Goal: Communication & Community: Answer question/provide support

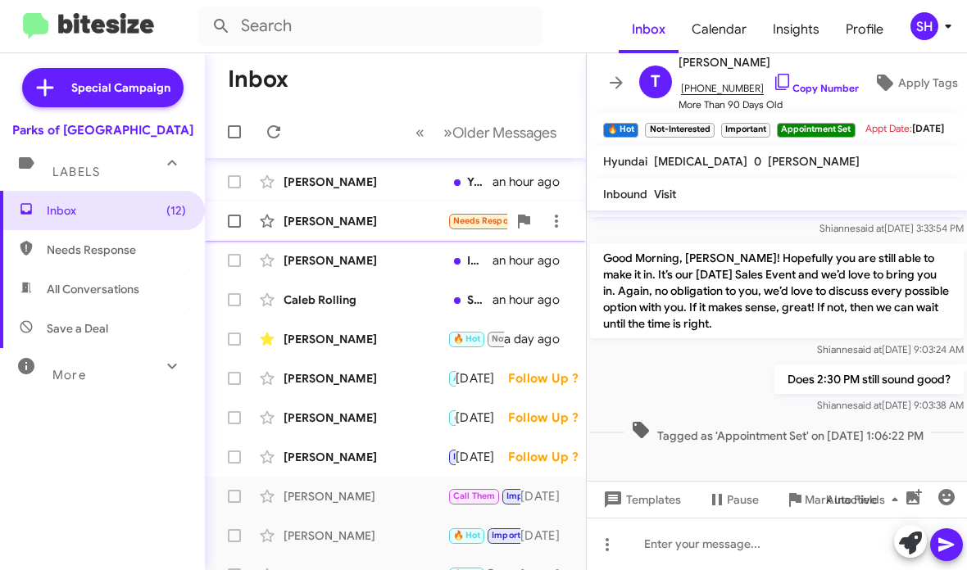
scroll to position [111, 0]
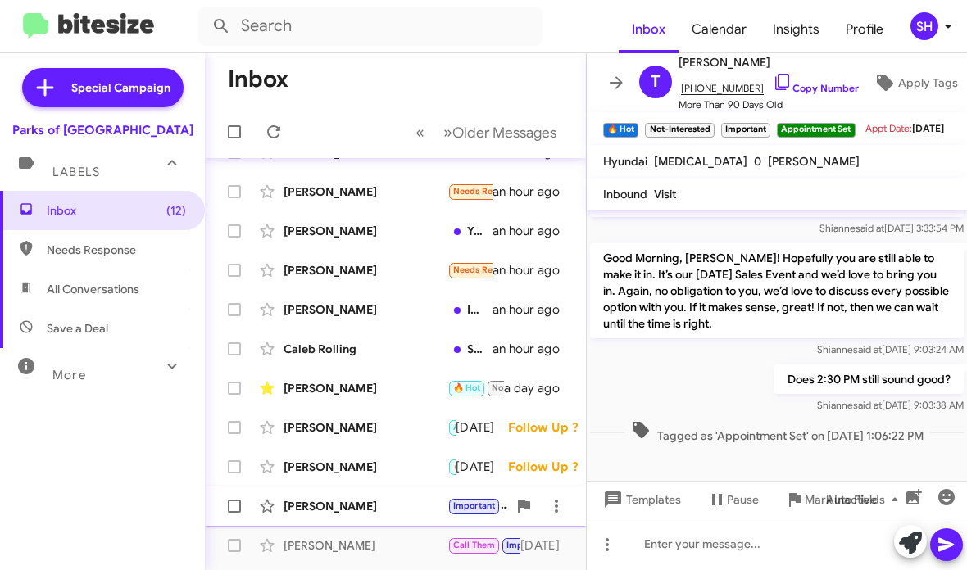
click at [381, 519] on div "[PERSON_NAME] Important I understand. If you change your mind or have any quest…" at bounding box center [395, 506] width 355 height 33
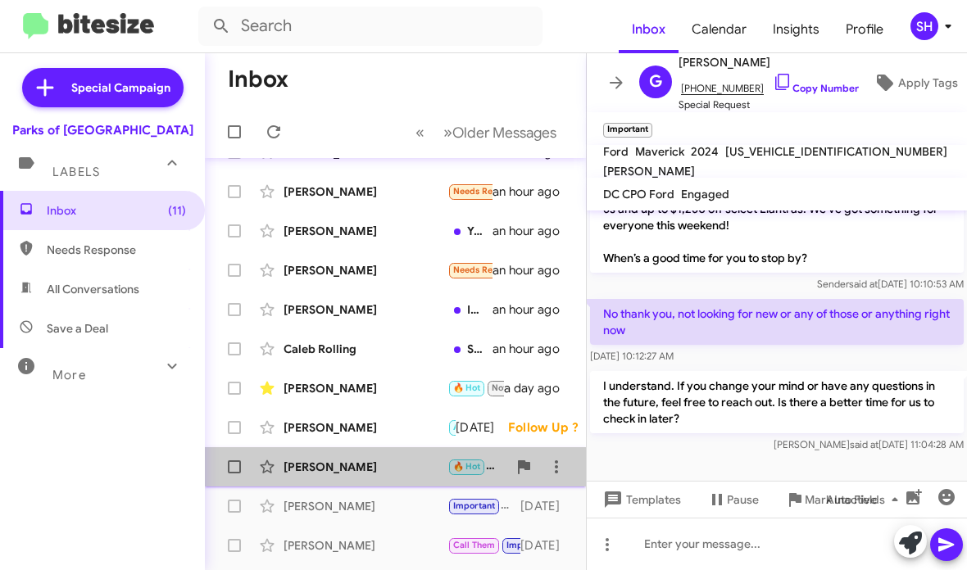
click at [382, 451] on div "[PERSON_NAME] 🔥 Hot Thank you [DATE] Follow Up ?" at bounding box center [395, 467] width 355 height 33
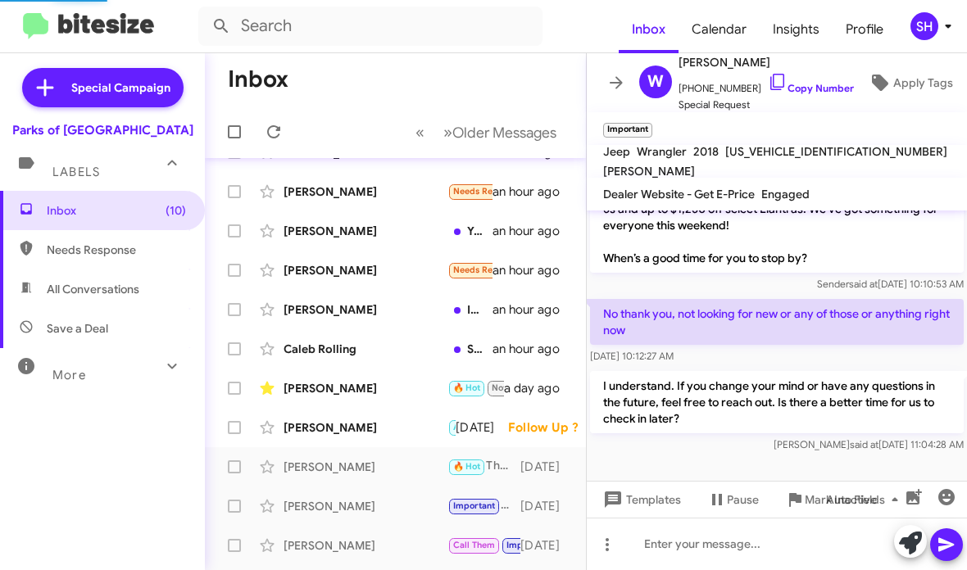
scroll to position [776, 0]
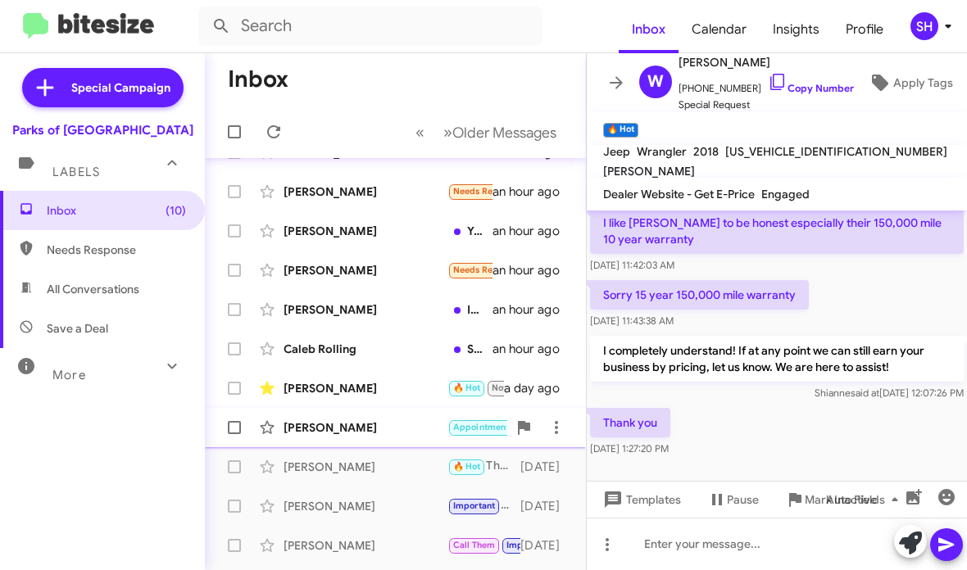
click at [385, 419] on div "[PERSON_NAME] Appointment set Important Needs Response Ill be running late. I h…" at bounding box center [395, 427] width 355 height 33
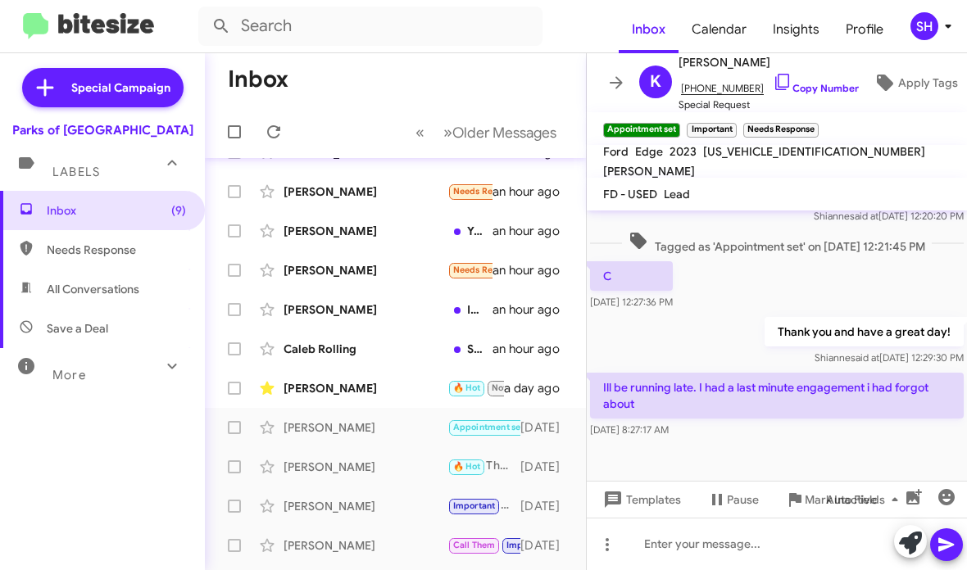
scroll to position [909, 0]
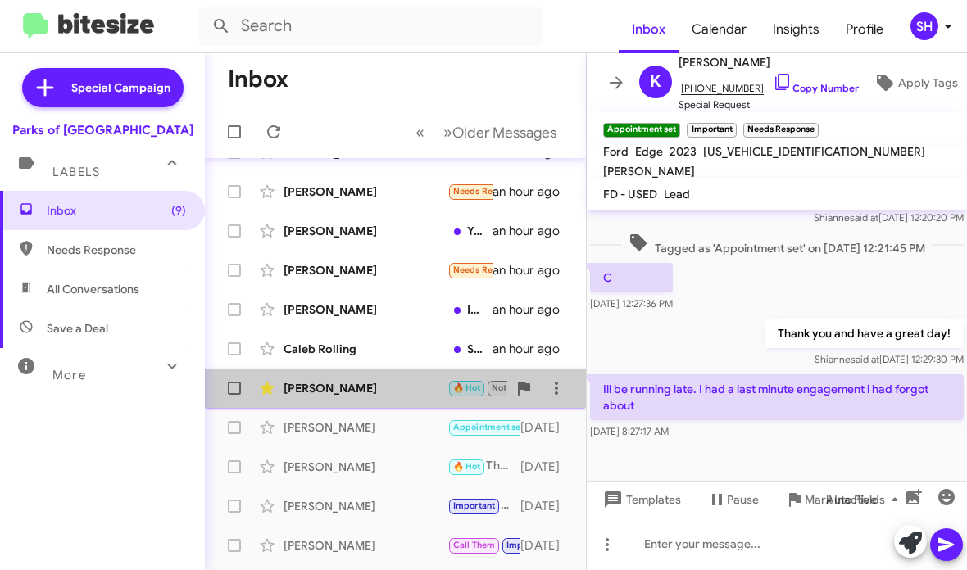
click at [388, 388] on div "[PERSON_NAME]" at bounding box center [366, 388] width 164 height 16
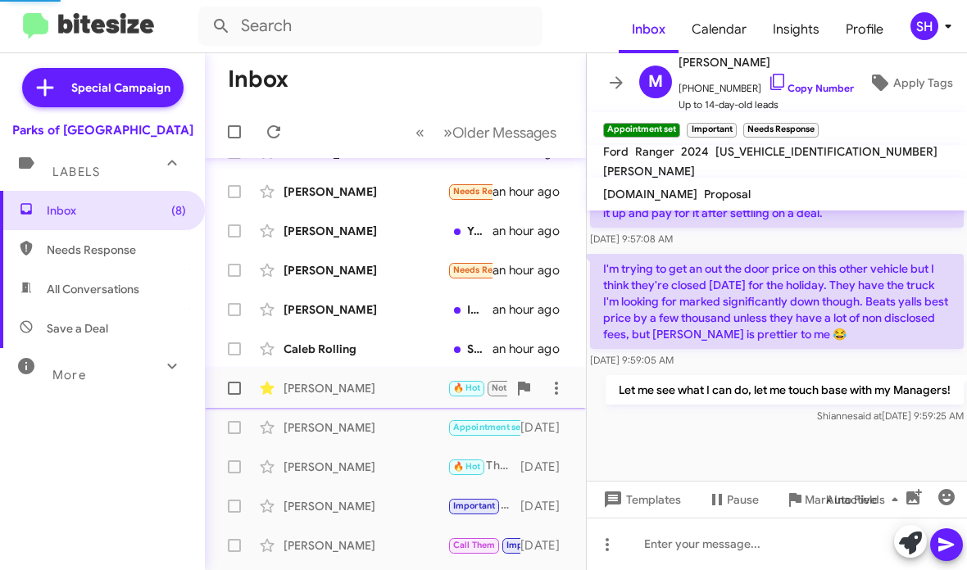
scroll to position [720, 0]
click at [328, 352] on div "Caleb Rolling" at bounding box center [366, 349] width 164 height 16
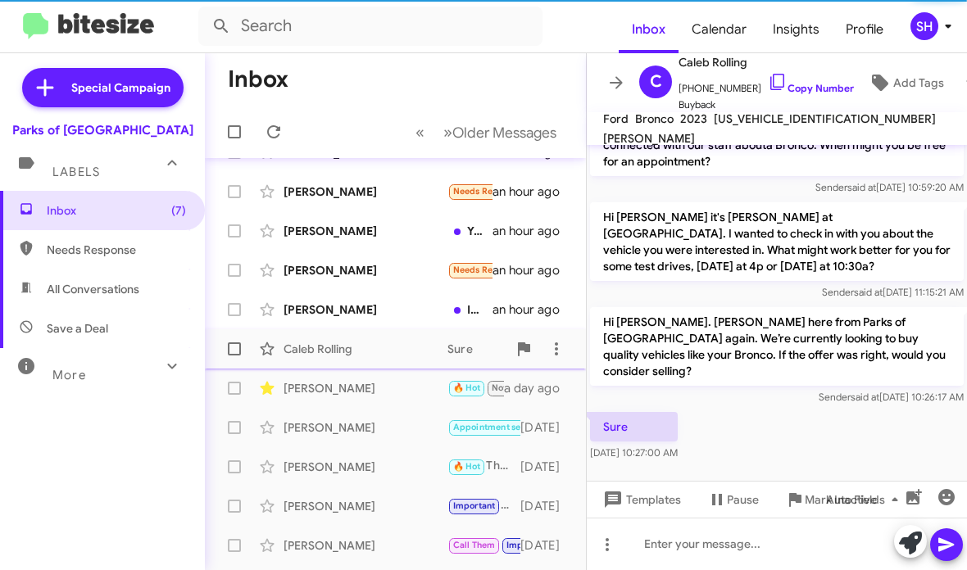
scroll to position [34, 0]
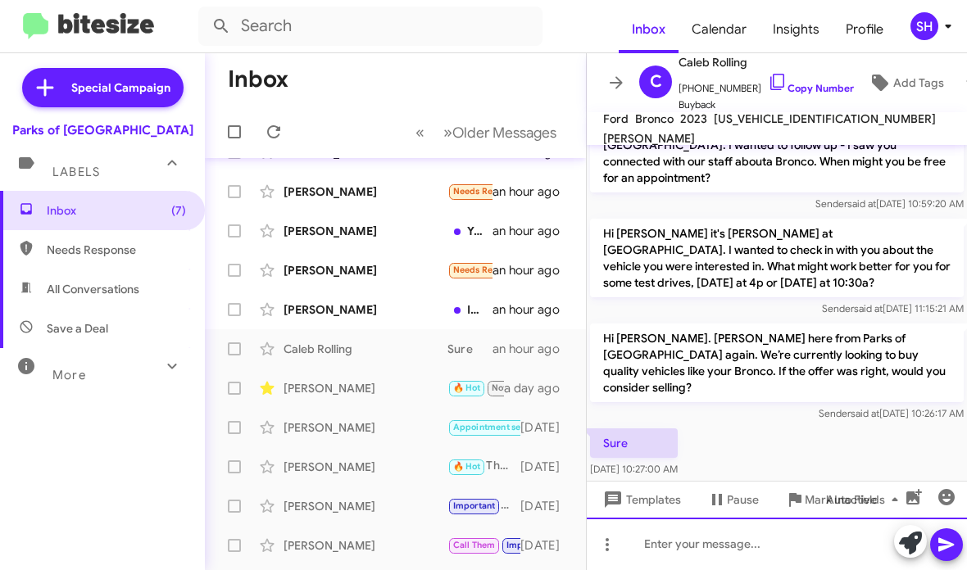
click at [738, 539] on div at bounding box center [777, 544] width 380 height 52
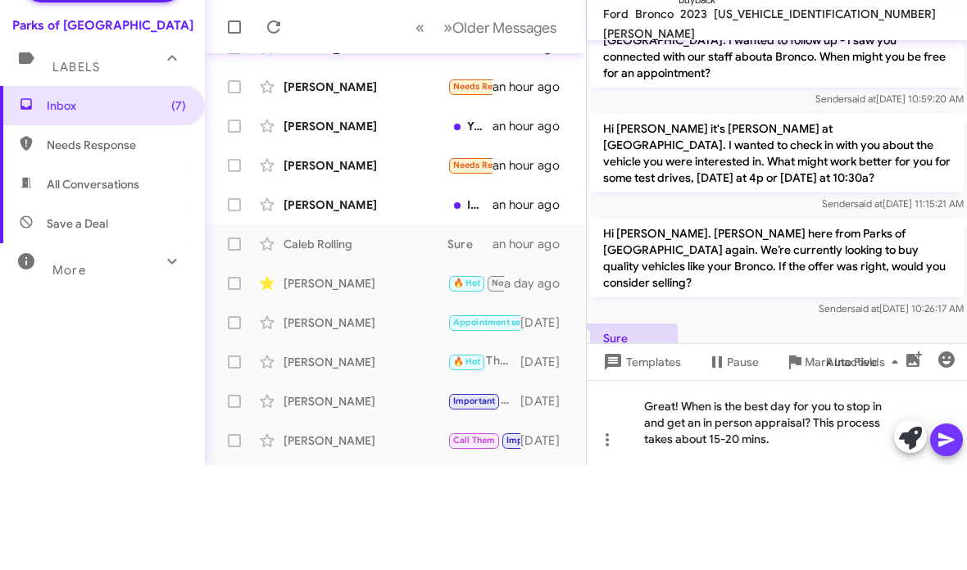
click at [953, 535] on icon at bounding box center [947, 545] width 20 height 20
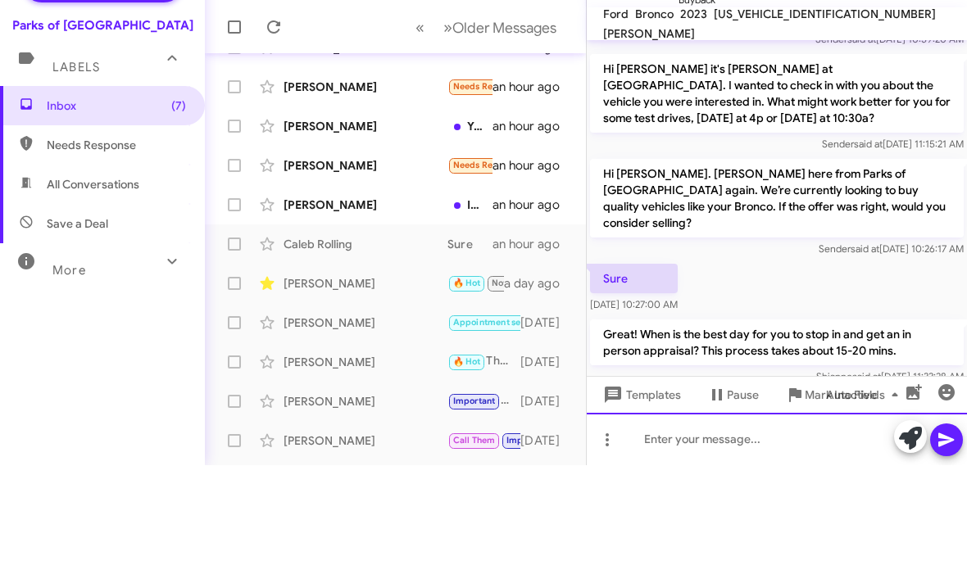
scroll to position [111, 0]
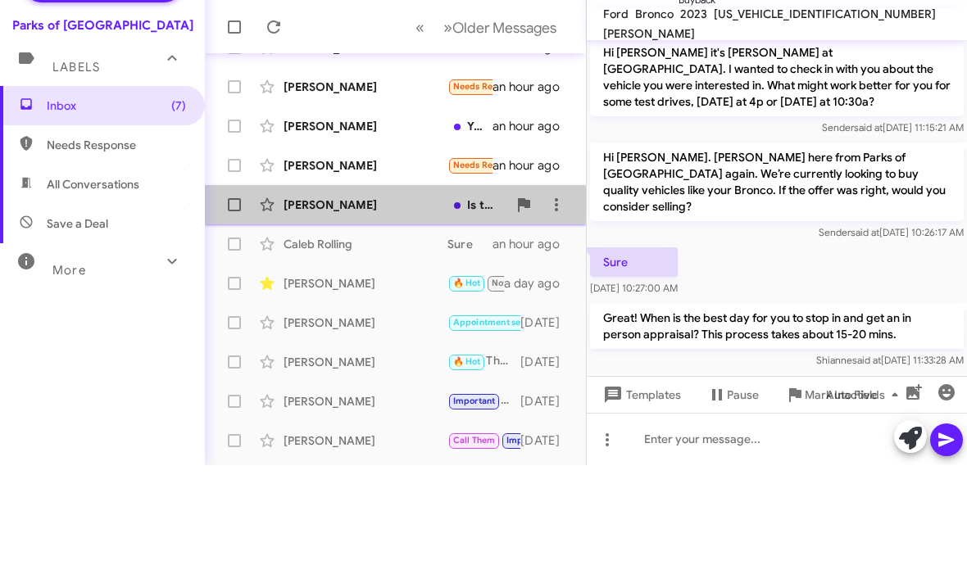
click at [344, 302] on div "[PERSON_NAME]" at bounding box center [366, 310] width 164 height 16
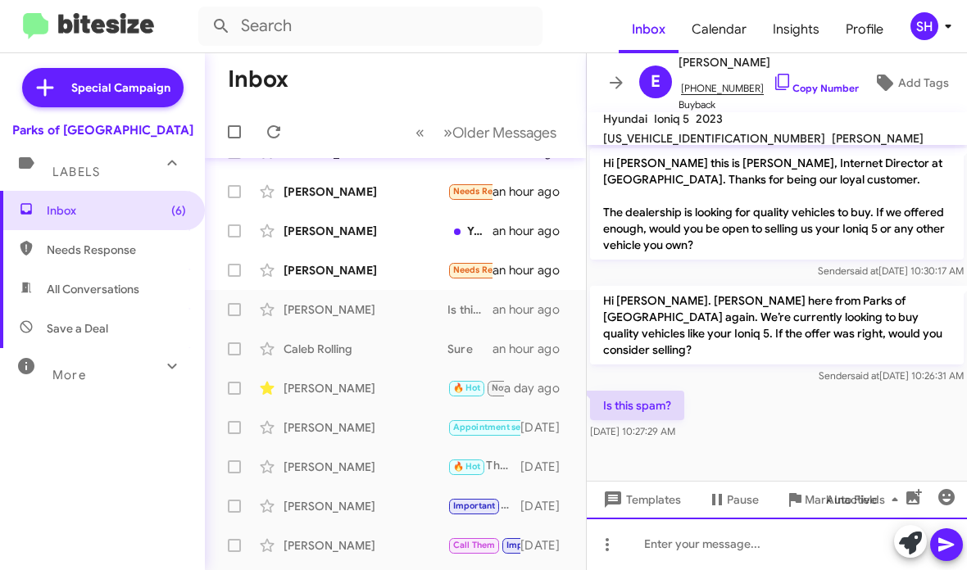
click at [666, 551] on div at bounding box center [777, 544] width 380 height 52
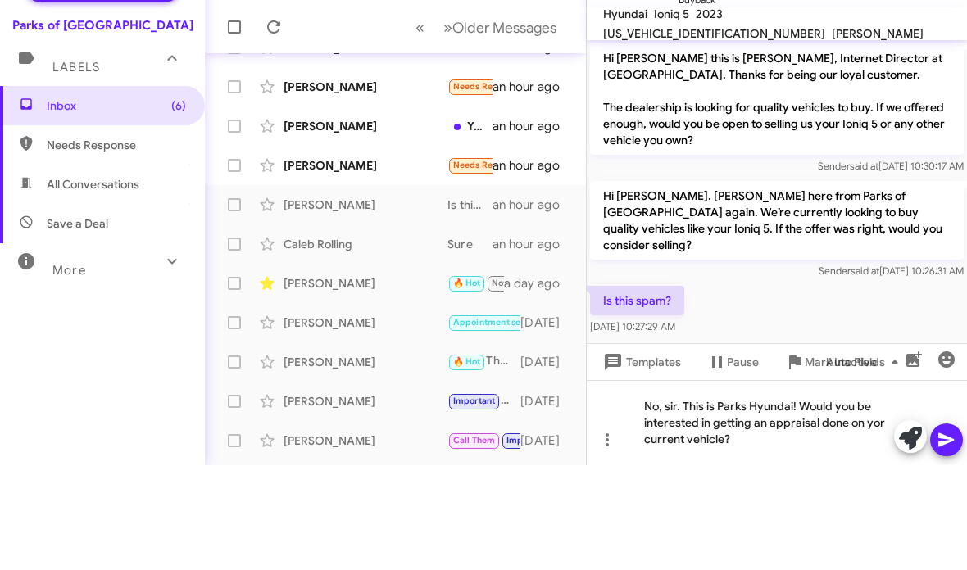
click at [946, 535] on icon at bounding box center [947, 545] width 20 height 20
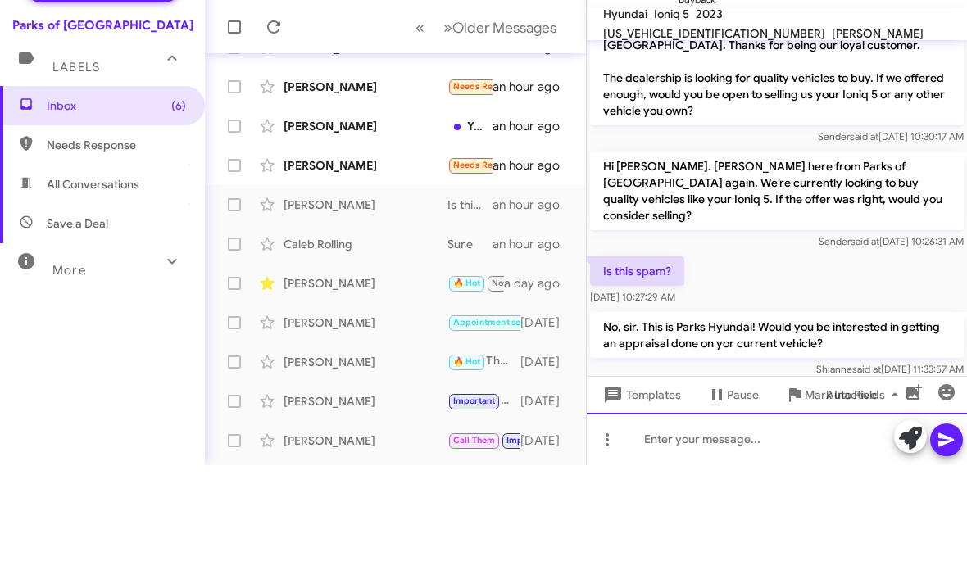
scroll to position [34, 0]
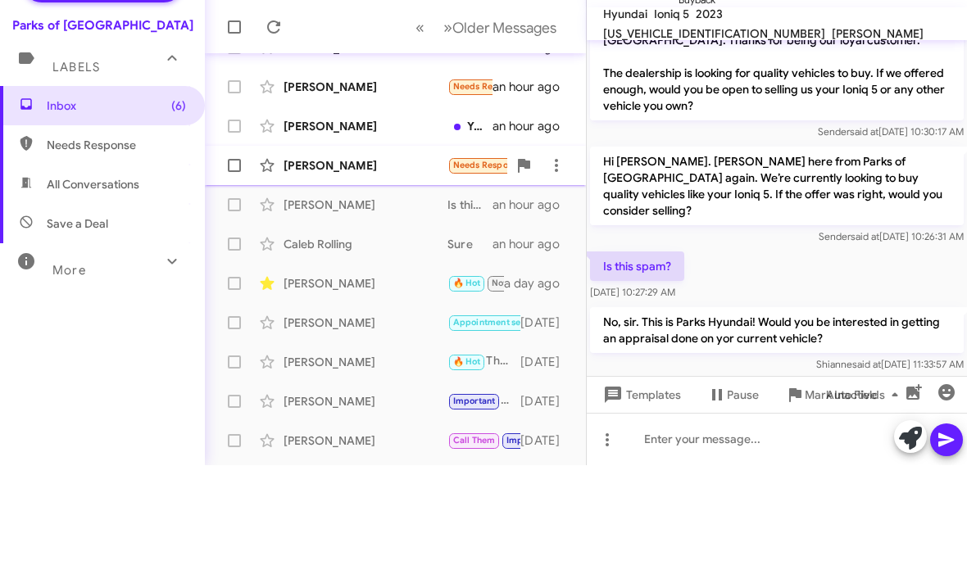
click at [308, 262] on div "[PERSON_NAME]" at bounding box center [366, 270] width 164 height 16
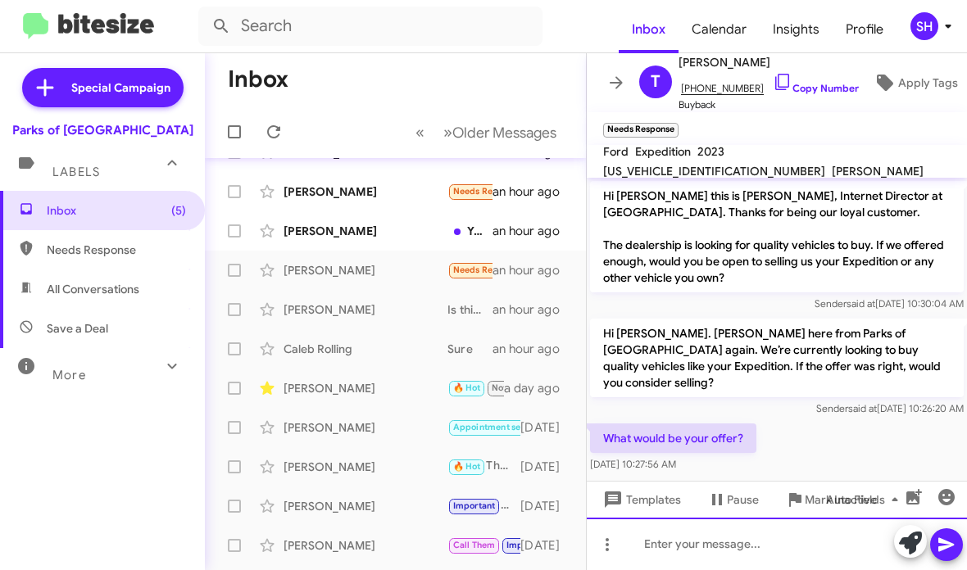
click at [660, 546] on div at bounding box center [777, 544] width 380 height 52
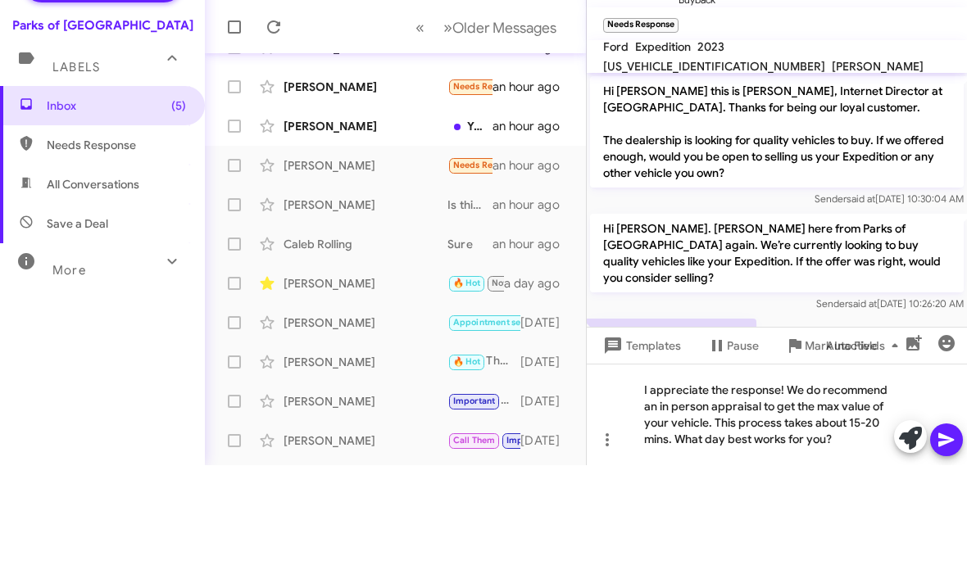
click at [939, 538] on icon at bounding box center [946, 545] width 16 height 14
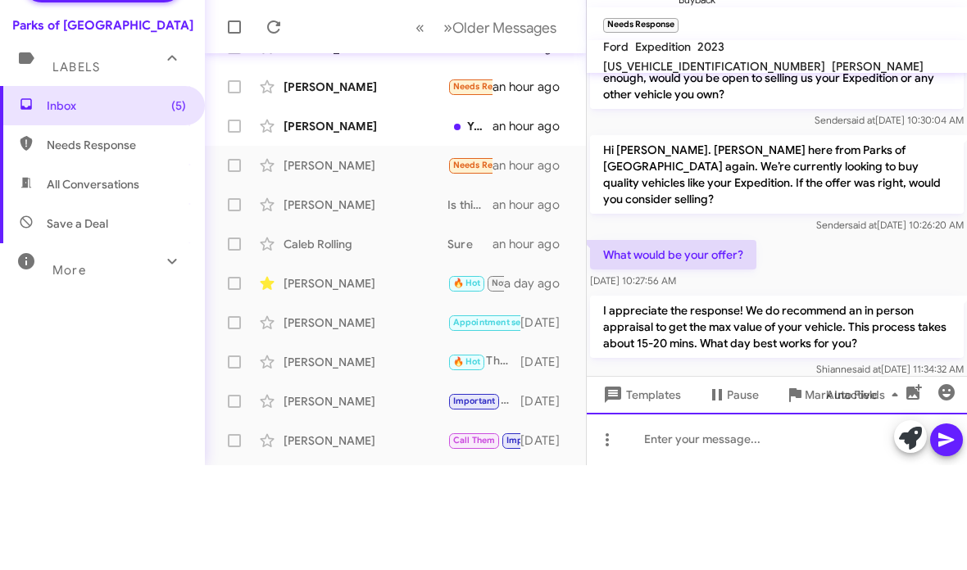
scroll to position [84, 0]
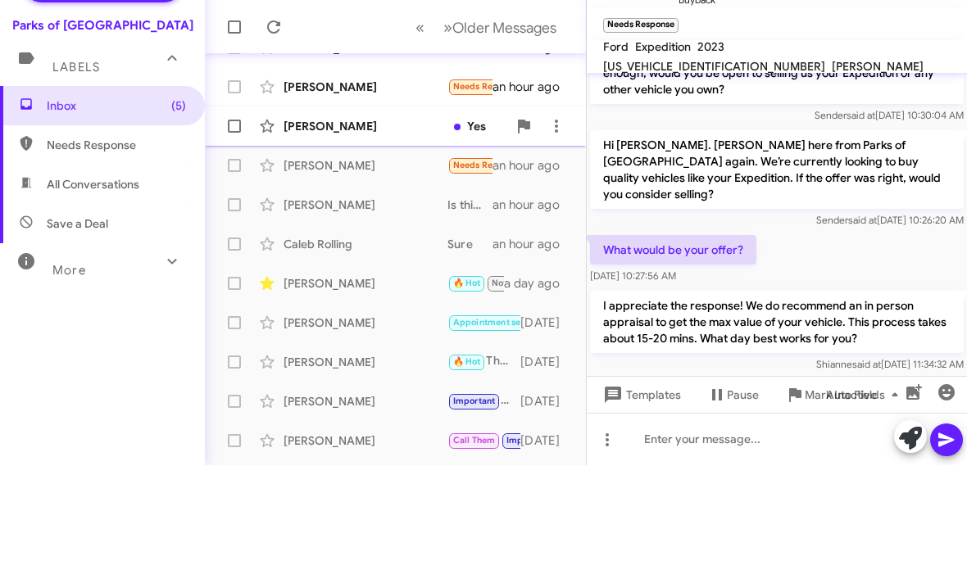
click at [355, 223] on div "[PERSON_NAME]" at bounding box center [366, 231] width 164 height 16
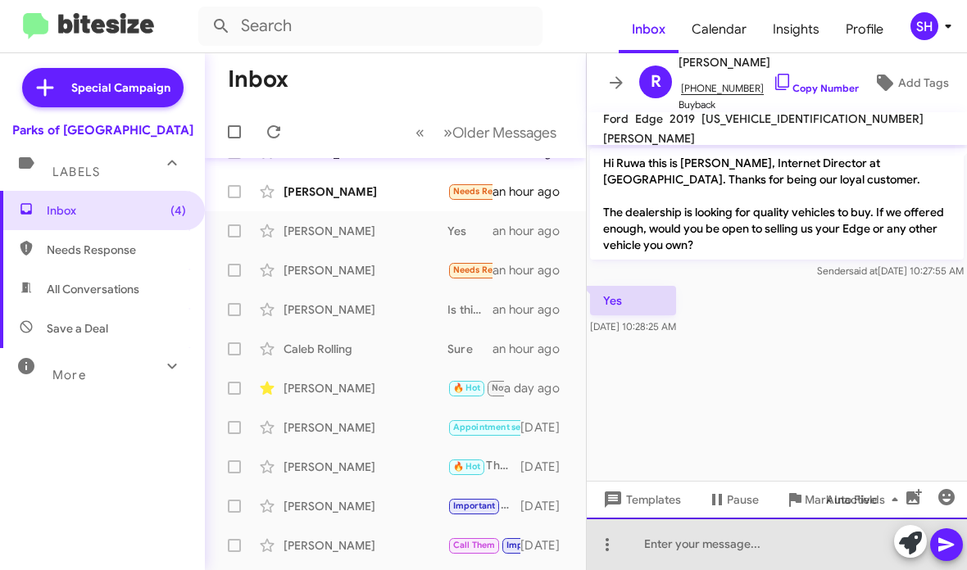
click at [665, 548] on div at bounding box center [777, 544] width 380 height 52
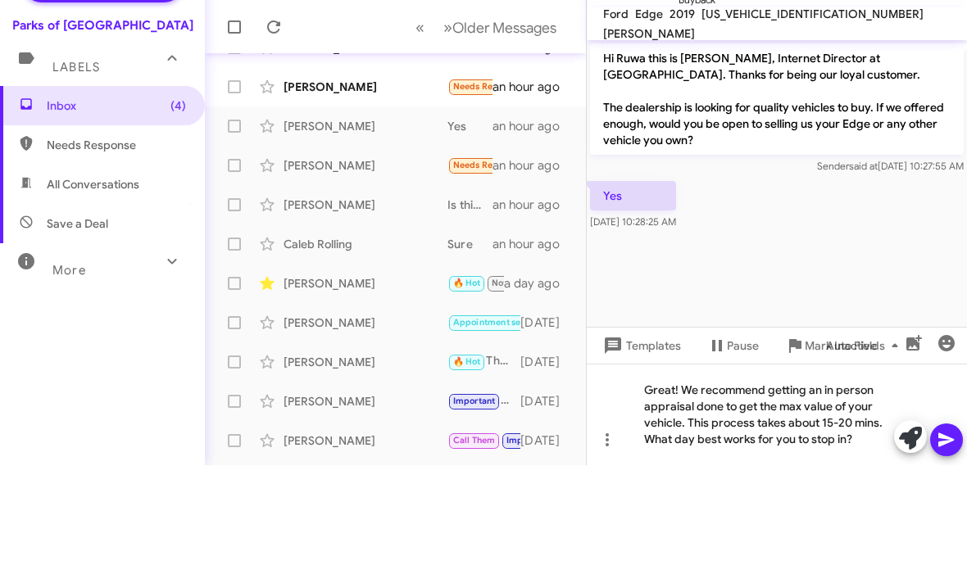
click at [948, 535] on icon at bounding box center [947, 545] width 20 height 20
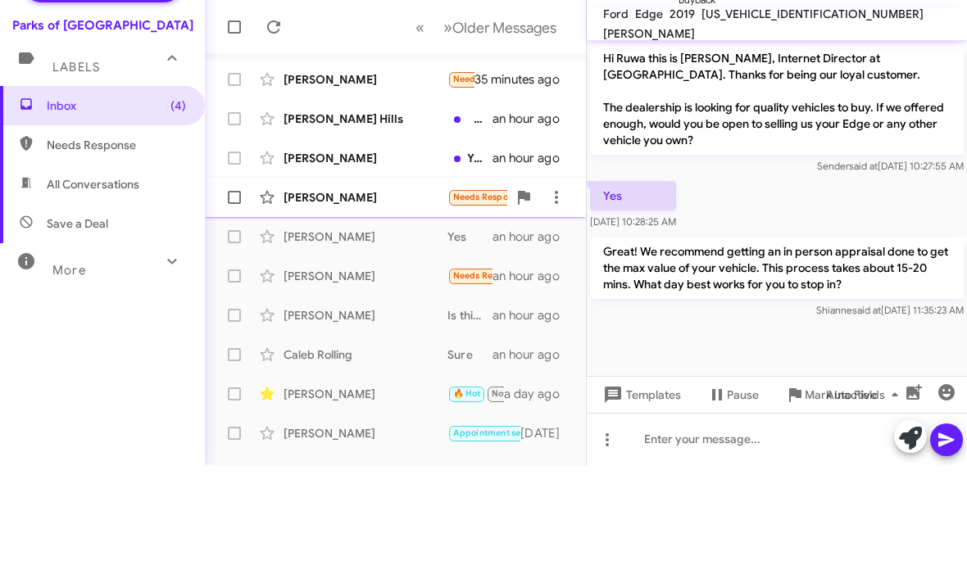
click at [385, 294] on div "[PERSON_NAME]" at bounding box center [366, 302] width 164 height 16
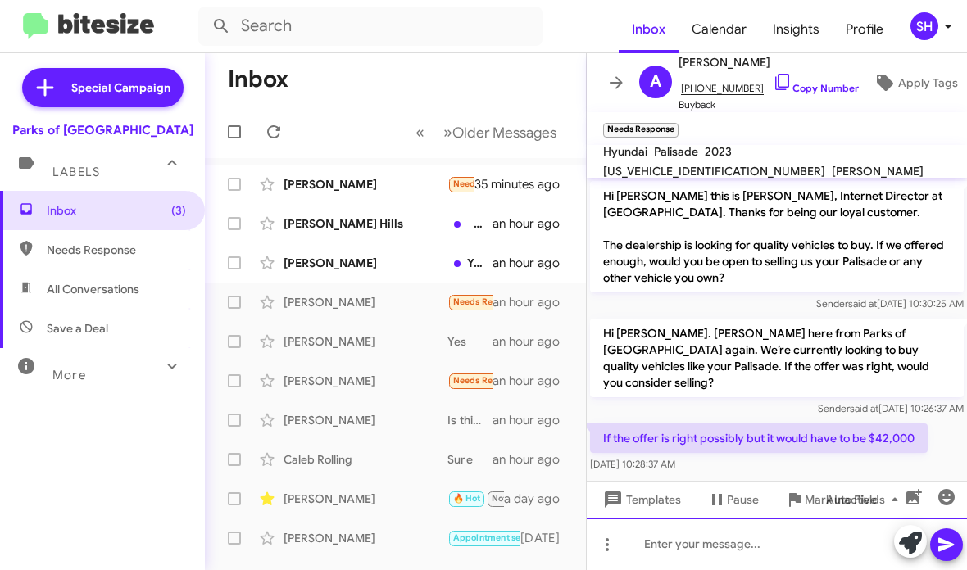
click at [720, 557] on div at bounding box center [777, 544] width 380 height 52
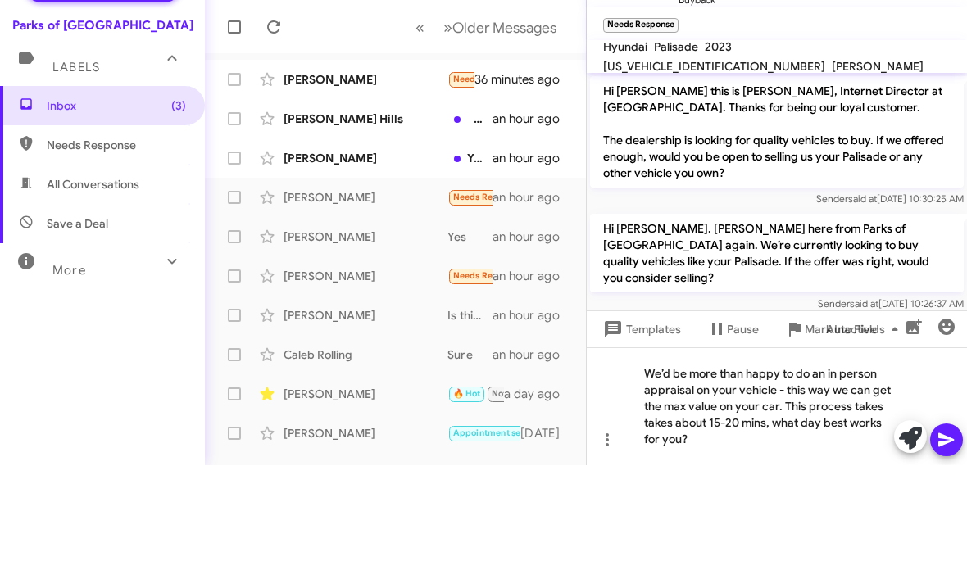
click at [948, 538] on icon at bounding box center [946, 545] width 16 height 14
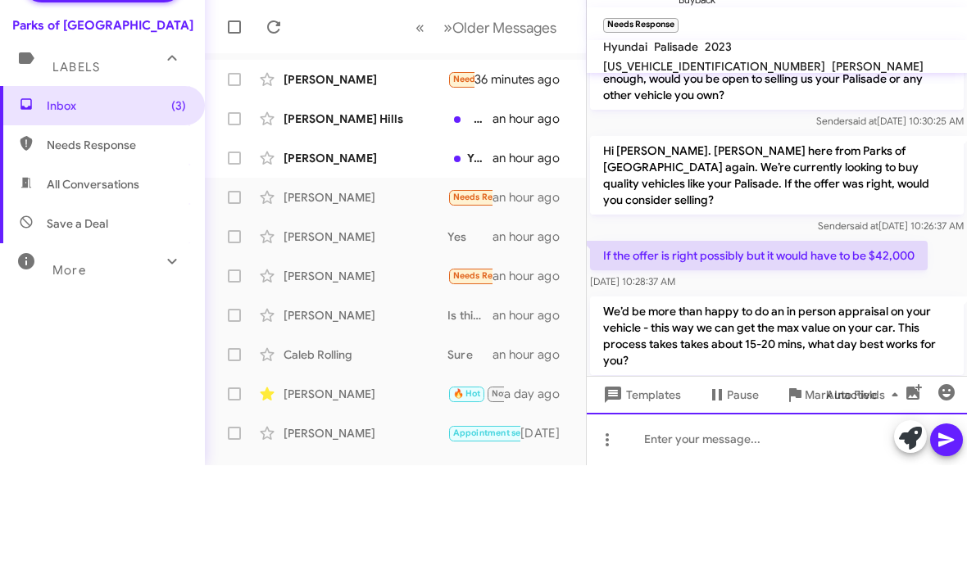
scroll to position [100, 0]
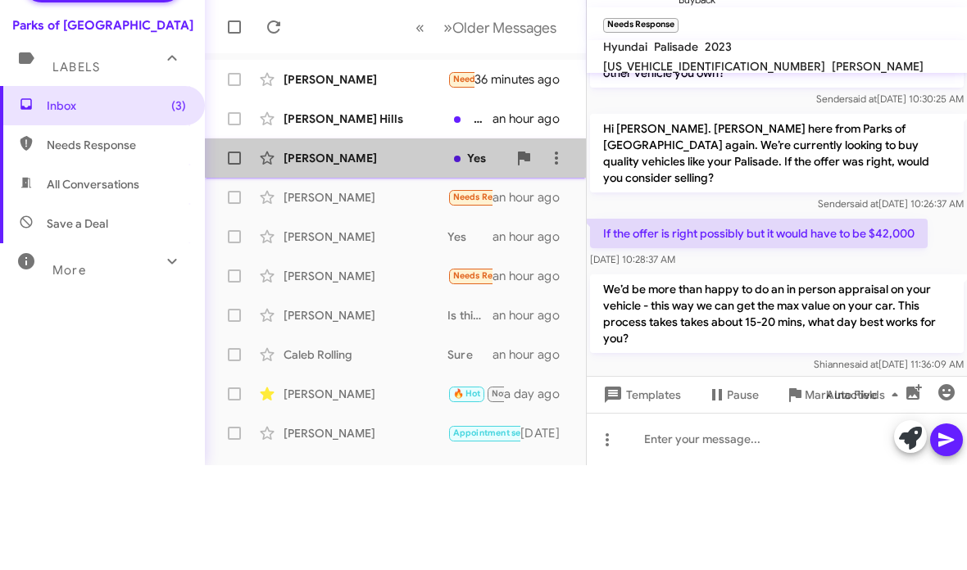
click at [408, 255] on div "[PERSON_NAME]" at bounding box center [366, 263] width 164 height 16
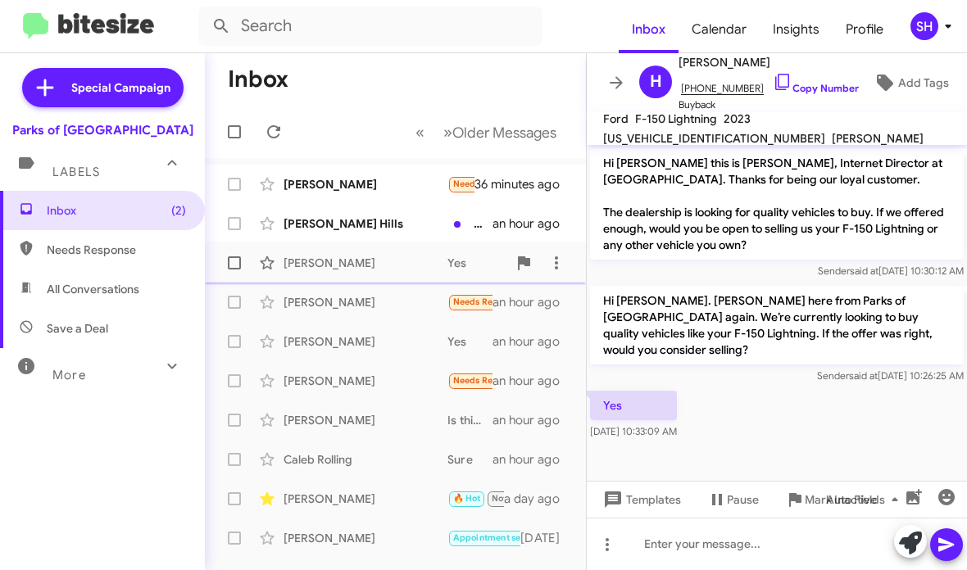
click at [407, 264] on div "[PERSON_NAME]" at bounding box center [366, 263] width 164 height 16
click at [377, 260] on div "[PERSON_NAME]" at bounding box center [366, 263] width 164 height 16
click at [357, 294] on div "[PERSON_NAME]" at bounding box center [366, 302] width 164 height 16
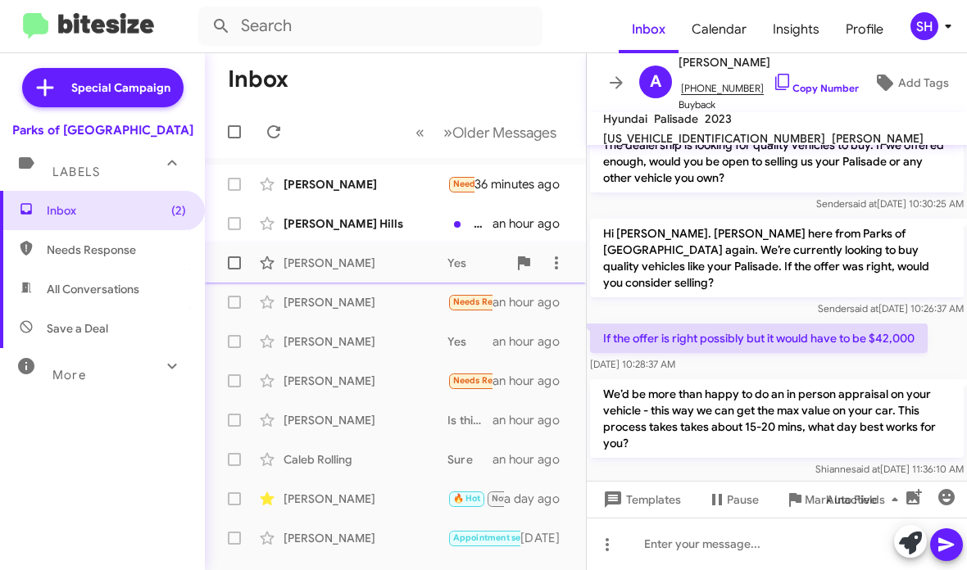
click at [403, 280] on span "[PERSON_NAME] Yes an hour ago" at bounding box center [395, 262] width 381 height 39
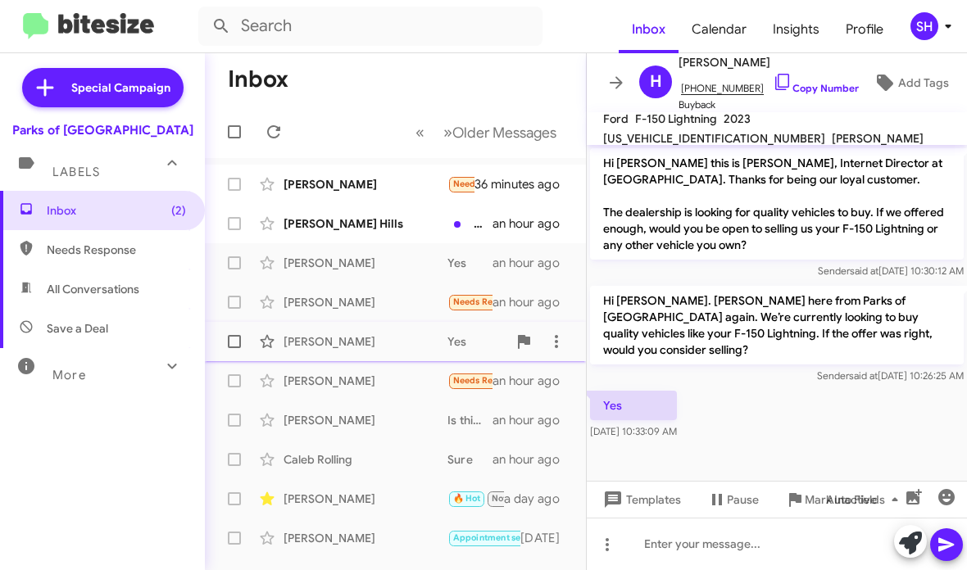
click at [391, 353] on div "[PERSON_NAME] Yes an hour ago" at bounding box center [395, 341] width 355 height 33
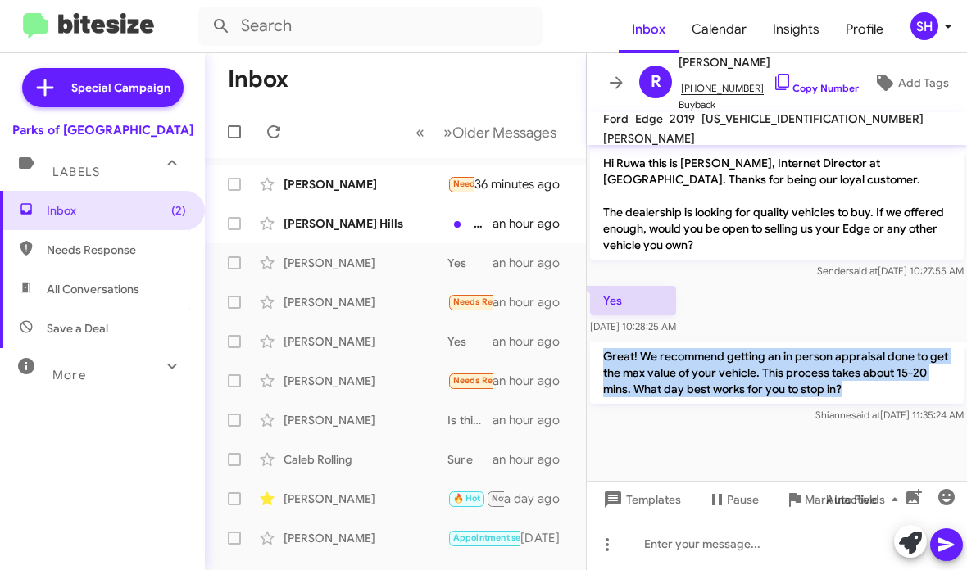
drag, startPoint x: 876, startPoint y: 392, endPoint x: 620, endPoint y: 346, distance: 259.7
click at [620, 346] on p "Great! We recommend getting an in person appraisal done to get the max value of…" at bounding box center [777, 373] width 374 height 62
copy p "Great! We recommend getting an in person appraisal done to get the max value of…"
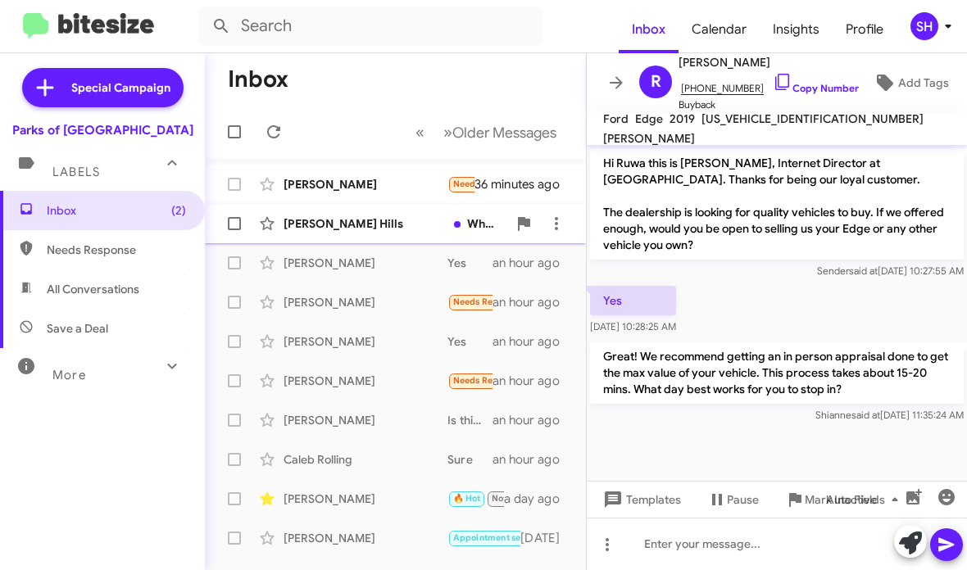
click at [357, 228] on div "[PERSON_NAME] Hills" at bounding box center [366, 224] width 164 height 16
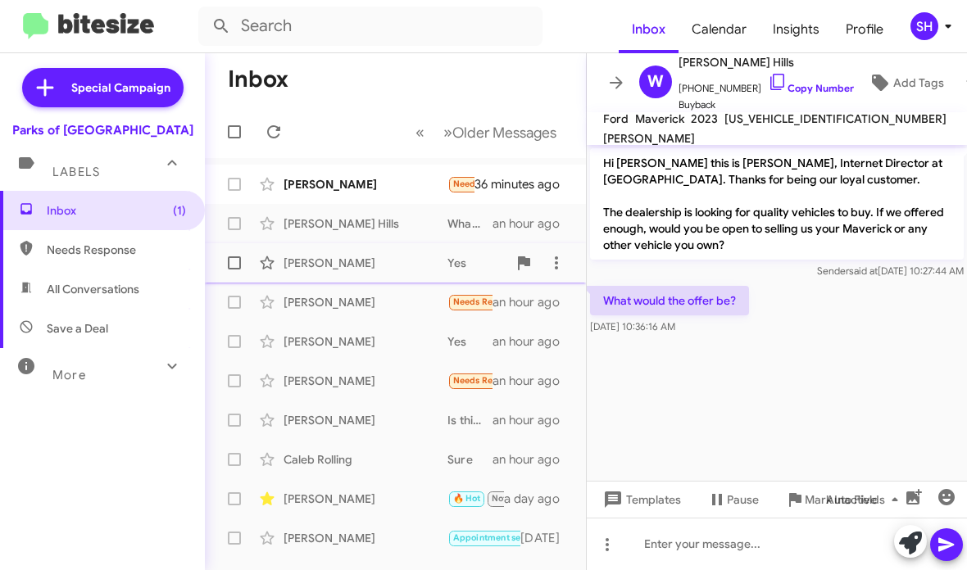
click at [403, 265] on div "[PERSON_NAME]" at bounding box center [366, 263] width 164 height 16
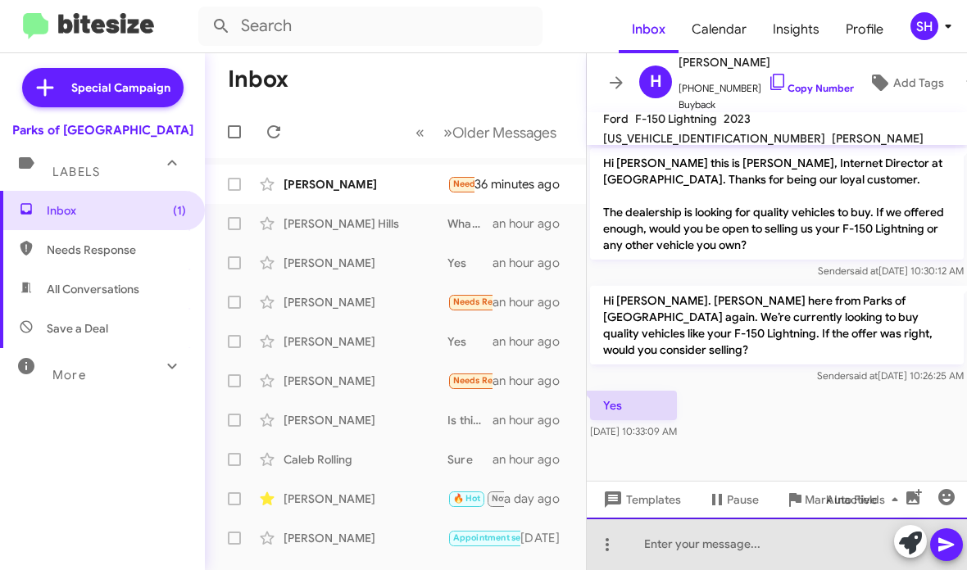
click at [650, 533] on div at bounding box center [777, 544] width 380 height 52
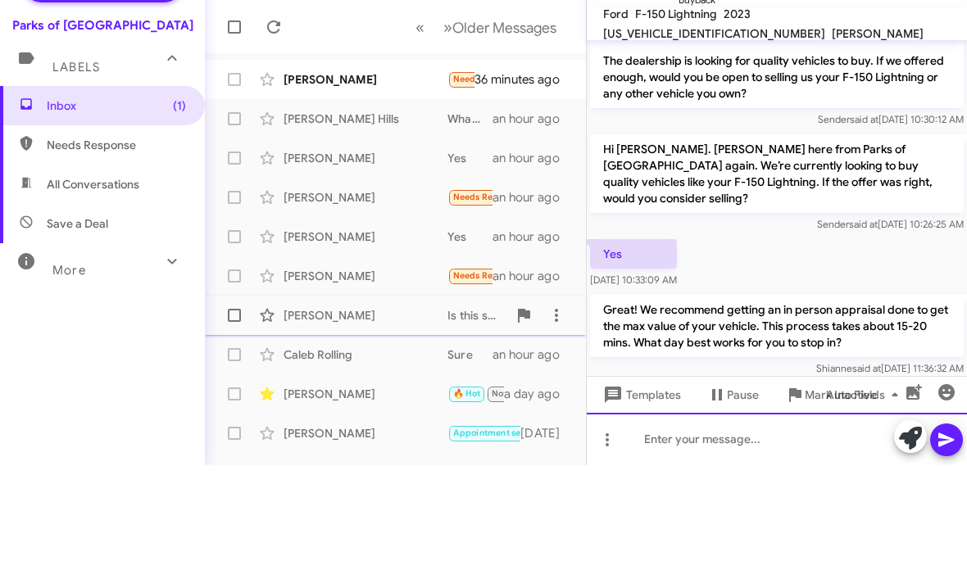
scroll to position [51, 0]
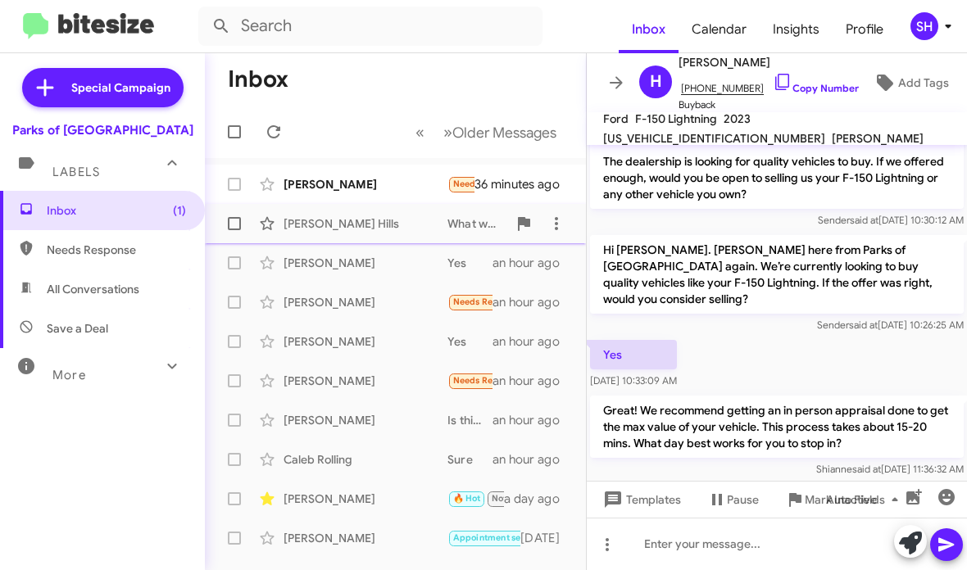
click at [421, 231] on div "[PERSON_NAME] Hills" at bounding box center [366, 224] width 164 height 16
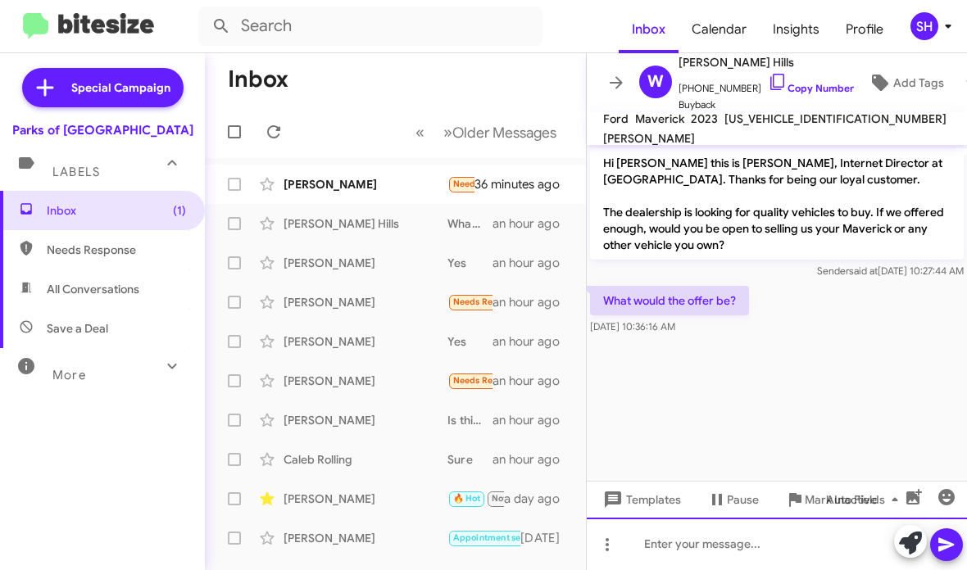
click at [734, 557] on div at bounding box center [777, 544] width 380 height 52
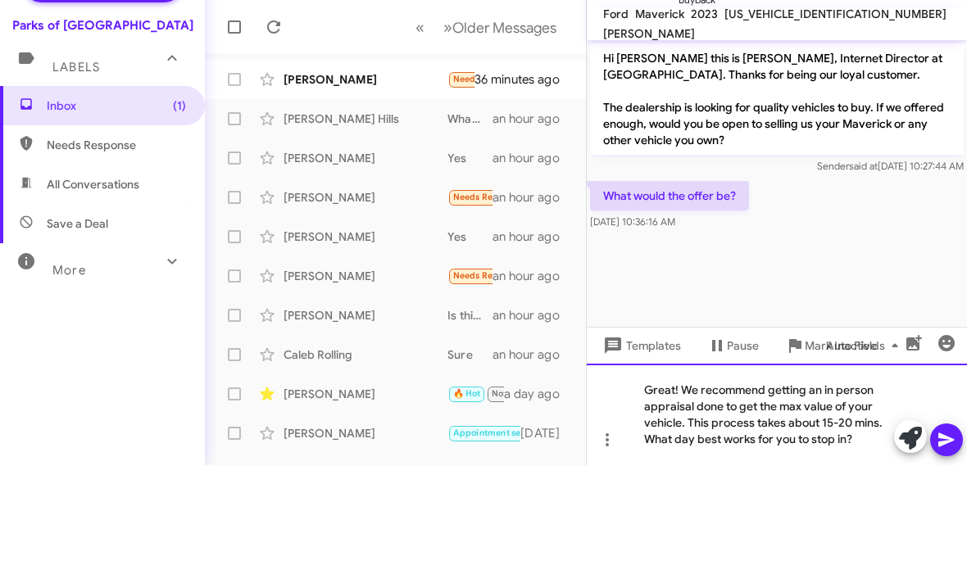
click at [681, 469] on div "Great! We recommend getting an in person appraisal done to get the max value of…" at bounding box center [777, 520] width 380 height 102
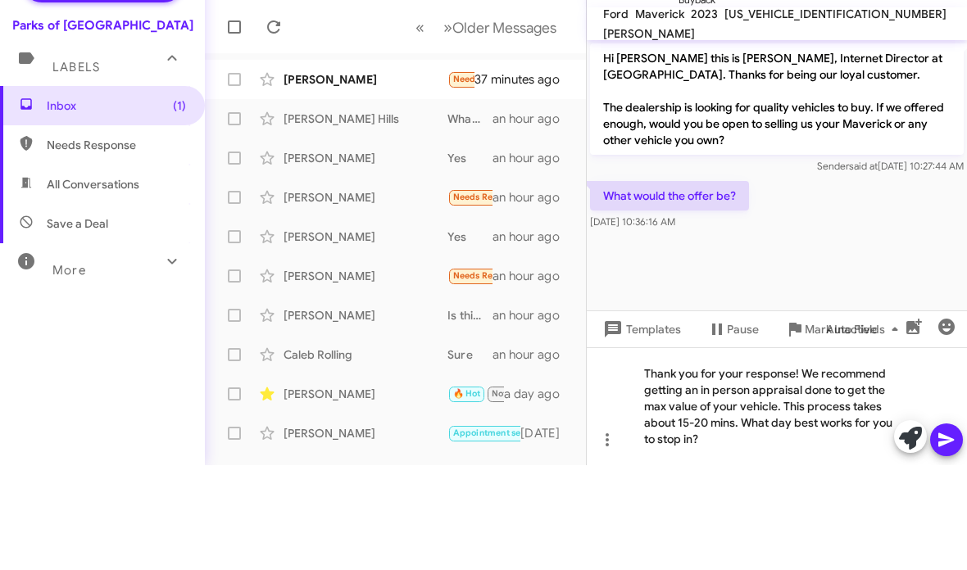
click at [956, 529] on button at bounding box center [946, 545] width 33 height 33
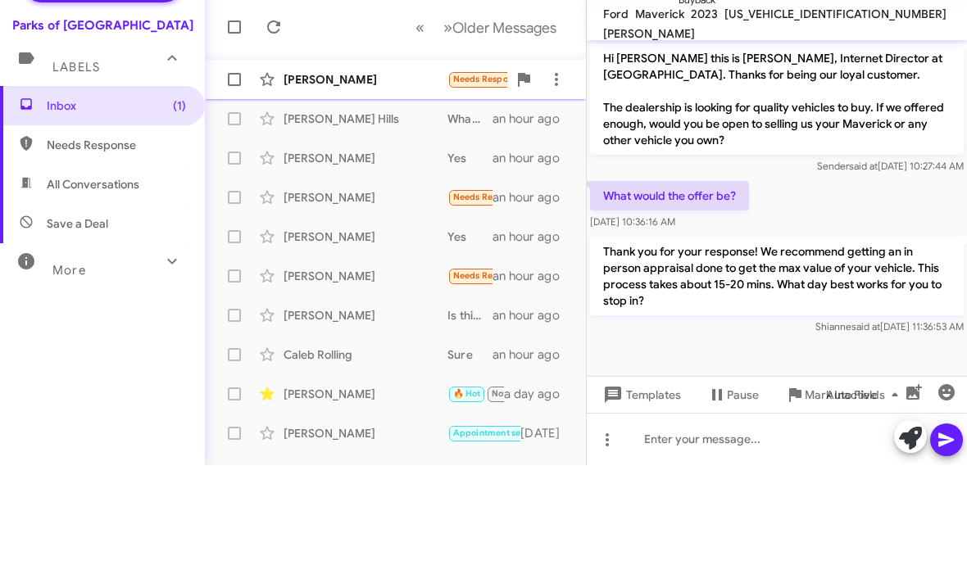
click at [358, 176] on div "[PERSON_NAME]" at bounding box center [366, 184] width 164 height 16
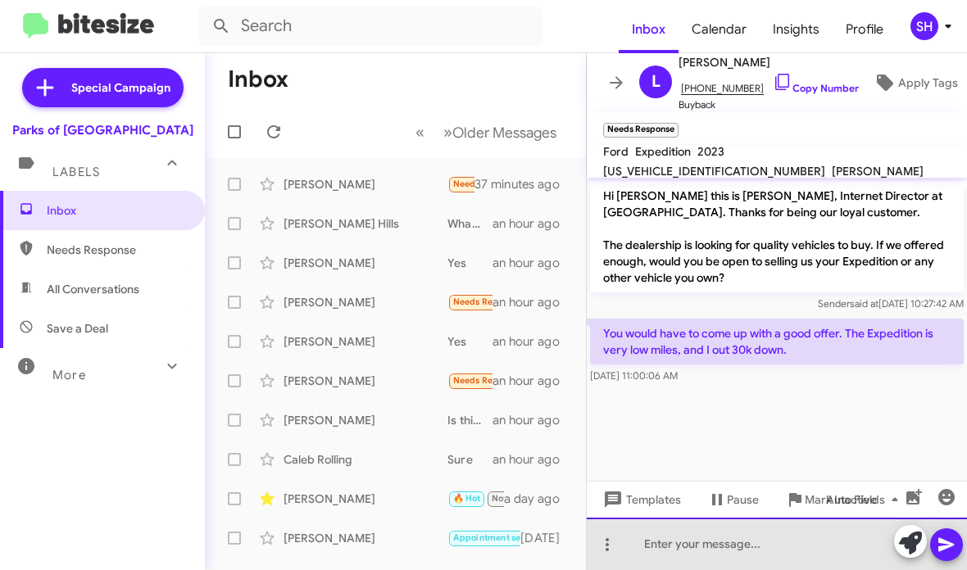
click at [656, 542] on div at bounding box center [777, 544] width 380 height 52
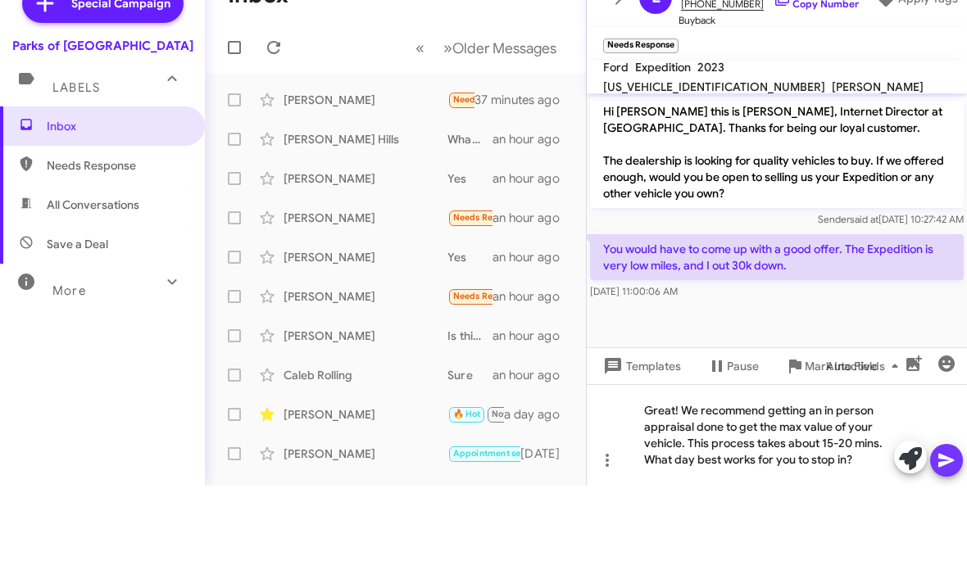
click at [945, 538] on icon at bounding box center [946, 545] width 16 height 14
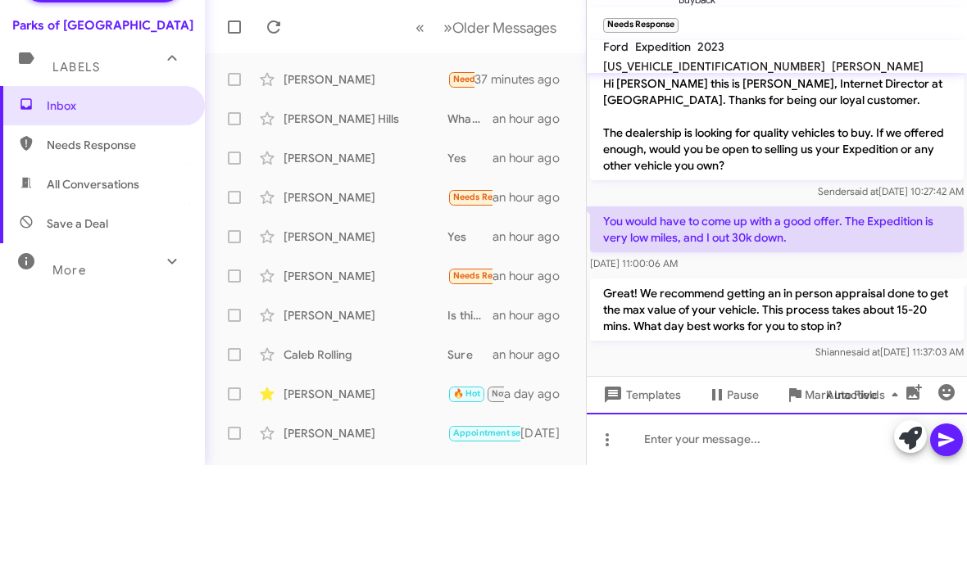
scroll to position [7, 0]
